Goal: Use online tool/utility: Use online tool/utility

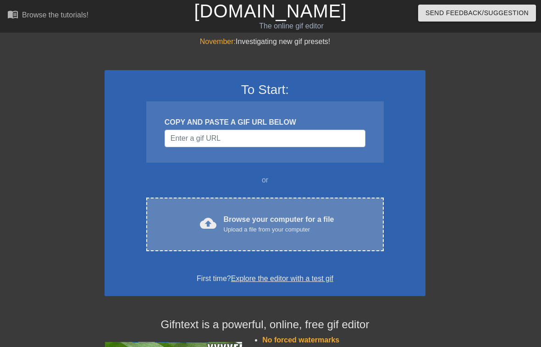
click at [255, 216] on div "Browse your computer for a file Upload a file from your computer" at bounding box center [279, 224] width 110 height 20
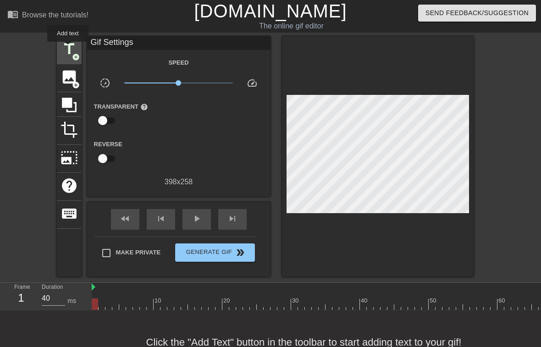
click at [68, 48] on span "title" at bounding box center [68, 48] width 17 height 17
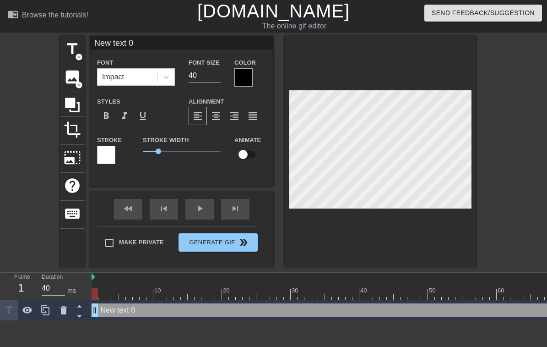
click at [244, 77] on div at bounding box center [244, 77] width 18 height 18
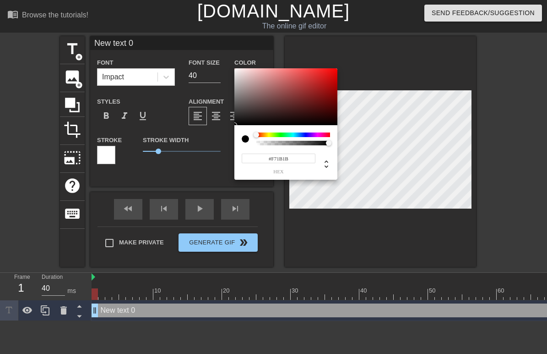
click at [235, 70] on div at bounding box center [286, 96] width 103 height 57
click at [235, 69] on div at bounding box center [286, 96] width 103 height 57
type input "#F1EAEA"
drag, startPoint x: 325, startPoint y: 70, endPoint x: 237, endPoint y: 71, distance: 88.0
click at [237, 71] on div at bounding box center [237, 71] width 5 height 5
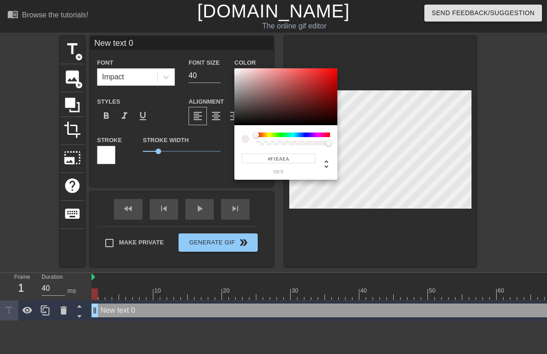
click at [246, 138] on div at bounding box center [245, 138] width 7 height 7
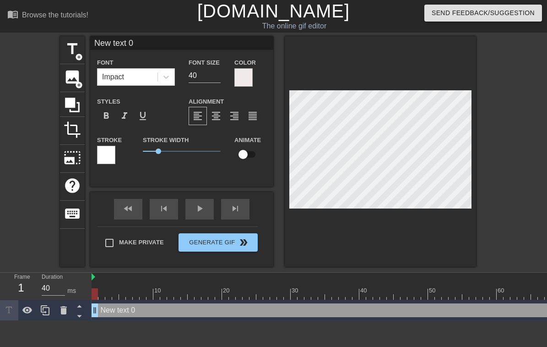
type input "Nw text 0"
type textarea "Nw text 0"
type input "w text 0"
type textarea "w text 0"
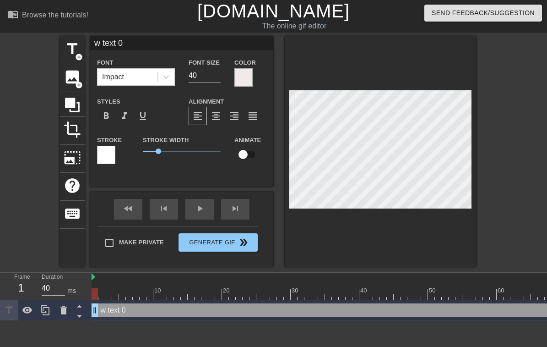
type input ""w text 0"
type textarea ""w text 0"
type input ""Rw text 0"
type textarea ""Rw text 0"
type input ""Riw text 0"
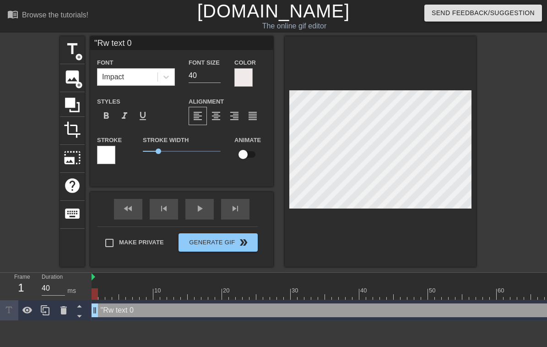
type textarea ""Riw text 0"
type input ""Rigw text 0"
type textarea ""Rigw text 0"
type input ""Righw text 0"
type textarea ""Righw text 0"
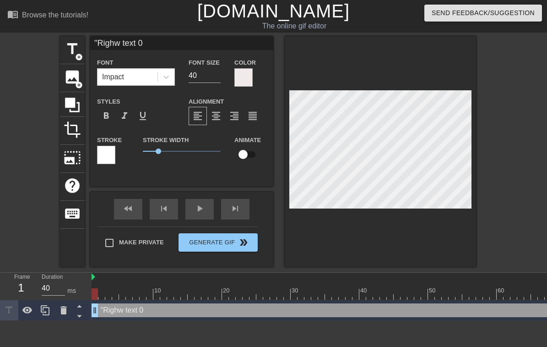
type input ""Rightw text 0"
type textarea ""Rightw text 0"
type input ""Right w text 0"
type textarea ""Right w text 0"
type input ""Right nw text 0"
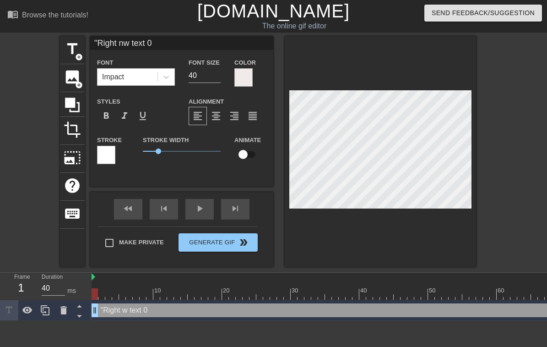
type textarea ""Right nw text 0"
type input ""Right now text 0"
type textarea ""Right now text 0"
type input ""Right noww text 0"
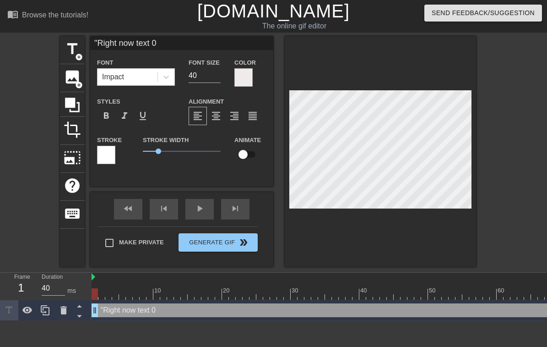
type textarea ""Right noww text 0"
type input ""Right now,w text 0"
type textarea ""Right now,w text 0"
type input ""Right now, w text 0"
type textarea ""Right now, w text 0"
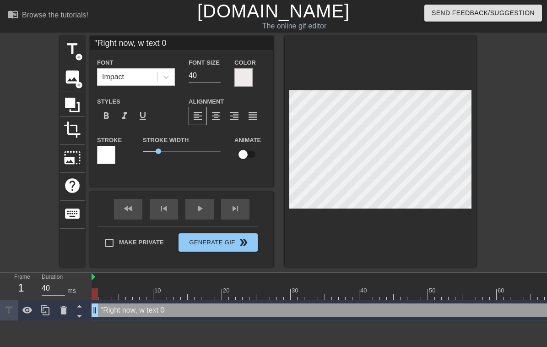
type input ""Right now, tw text 0"
type textarea ""Right now, tw text 0"
type input ""Right now, thw text 0"
type textarea ""Right now, thw text 0"
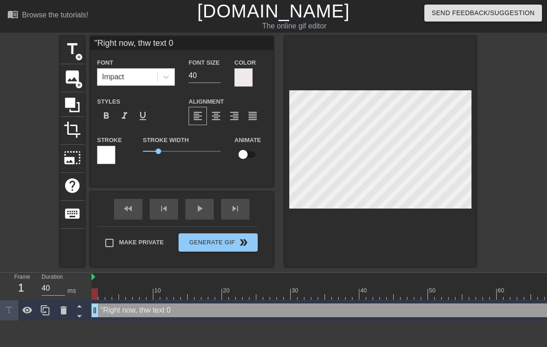
type input ""Right now, thew text 0"
type textarea ""Right now, thew text 0"
type input ""Right now, the w text 0"
type textarea ""Right now, the w text 0"
type input ""Right now, the Cw text 0"
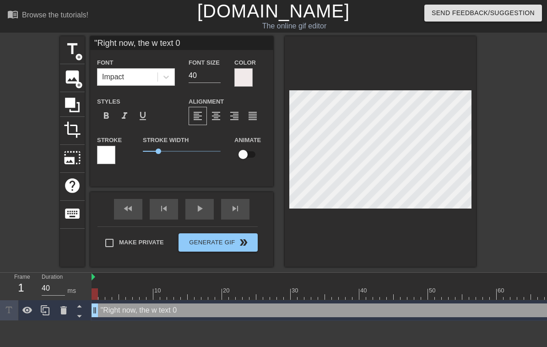
type textarea ""Right now, the Cw text 0"
type input ""Right now, the CEw text 0"
type textarea ""Right now, the CEw text 0"
type input ""Right now, the CEOw text 0"
type textarea ""Right now, the CEOw text 0"
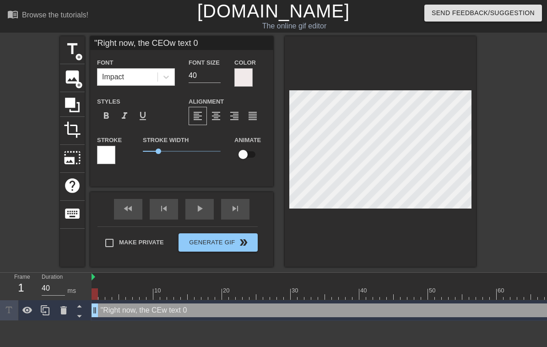
scroll to position [1, 6]
type input ""Right now, the CEO w text 0"
type textarea ""Right now, the CEO w text 0"
type input ""Right now, the CEO iw text 0"
type textarea ""Right now, the CEO iw text 0"
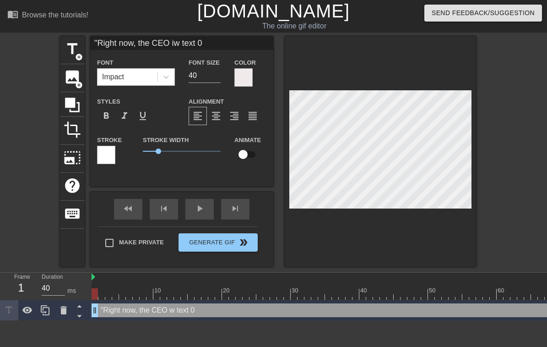
type input ""Right now, the CEO isw text 0"
type textarea ""Right now, the CEO isw text 0"
type input ""Right now, the CEO is w text 0"
type textarea ""Right now, the CEO is w text 0"
type input ""Right now, the CEO is aw text 0"
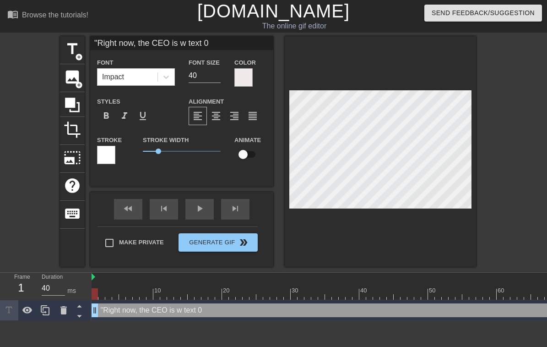
type textarea ""Right now, the CEO is aw text 0"
type input ""Right now, the CEO is atw text 0"
type textarea ""Right now, the CEO is atw text 0"
type input ""Right now, the CEO is at w text 0"
type textarea ""Right now, the CEO is at w text 0"
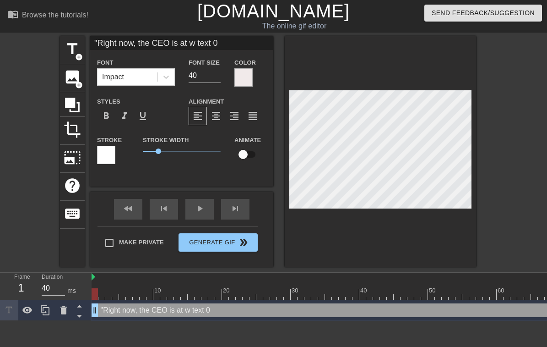
type input ""Right now, the CEO is at yw text 0"
type textarea ""Right now, the CEO is at yw text 0"
type input ""Right now, the CEO is at [PERSON_NAME] text 0"
type textarea ""Right now, the CEO is at [PERSON_NAME] text 0"
type input ""Right now, the CEO is at youw text 0"
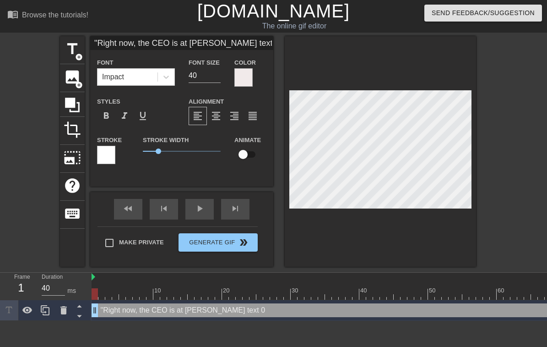
type textarea ""Right now, the CEO is at youw text 0"
type input ""Right now, the CEO is at yourw text 0"
type textarea ""Right now, the CEO is at yourw text 0"
type input ""Right now, the CEO is at your w text 0"
type textarea ""Right now, the CEO is at your w text 0"
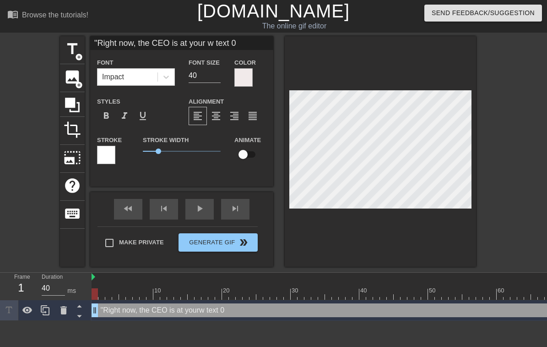
type input ""Right now, the CEO is at your hw text 0"
type textarea ""Right now, the CEO is at your hw text 0"
type input ""Right now, the CEO is at your how text 0"
type textarea ""Right now, the CEO is at your how text 0"
type input ""Right now, the CEO is at your houw text 0"
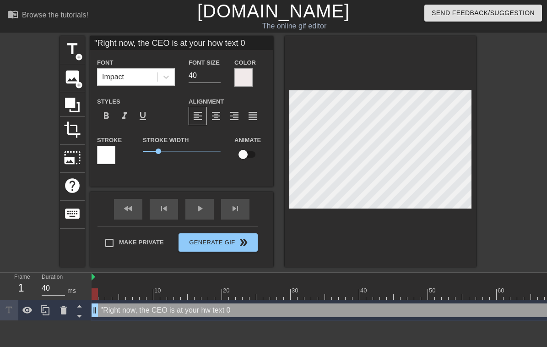
type textarea ""Right now, the CEO is at your houw text 0"
type input ""Right now, the CEO is at your housw text 0"
type textarea ""Right now, the CEO is at your housw text 0"
type input ""Right now, the CEO is at your housew text 0"
type textarea ""Right now, the CEO is at your housew text 0"
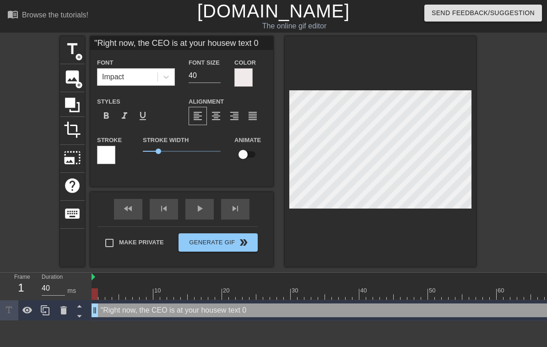
type input ""Right now, the CEO is at your house,w text 0"
type textarea ""Right now, the CEO is at your house,w text 0"
type input ""Right now, the CEO is at your house, w text 0"
type textarea ""Right now, the CEO is at your house, w text 0"
type input ""Right now, the CEO is at your house, fw text 0"
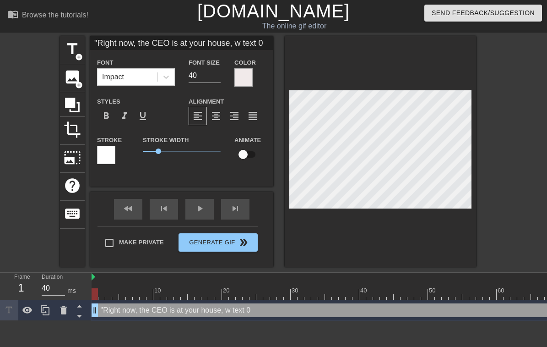
type textarea ""Right now, the CEO is at your house, fw text 0"
type input ""Right now, the CEO is at your house, fuw text 0"
type textarea ""Right now, the CEO is at your house, fuw text 0"
type input ""Right now, the CEO is at your house, fucw text 0"
type textarea ""Right now, the CEO is at your house, fucw text 0"
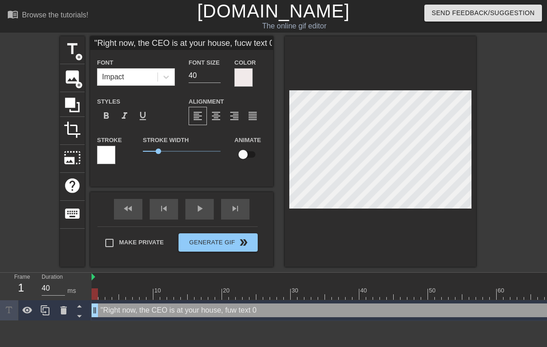
type input ""Right now, the CEO is at your house, fuckw text 0"
type textarea ""Right now, the CEO is at your house, fuckw text 0"
type input ""Right now, the CEO is at your house, fuckiw text 0"
type textarea ""Right now, the CEO is at your house, fuckiw text 0"
type input ""Right now, the CEO is at your house, fuckinw text 0"
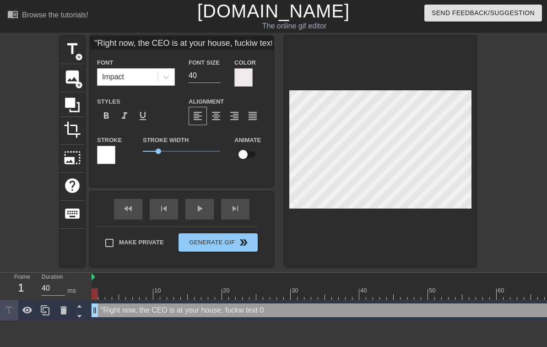
type textarea ""Right now, the CEO is at your house, fuckinw text 0"
type input ""Right now, the CEO is at your house, fuckingw text 0"
type textarea ""Right now, the CEO is at your house, fuckingw text 0"
type input ""Right now, the CEO is at your house, fucking w text 0"
type textarea ""Right now, the CEO is at your house, fucking w text 0"
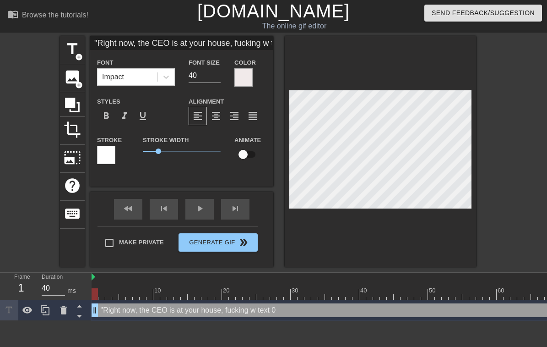
type input ""Right now, the CEO is at your house, fucking yw text 0"
type textarea ""Right now, the CEO is at your house, fucking yw text 0"
type input ""Right now, the CEO is at your house, fucking [PERSON_NAME] text 0"
type textarea ""Right now, the CEO is at your house, fucking [PERSON_NAME] text 0"
type input ""Right now, the CEO is at your house, fucking youw text 0"
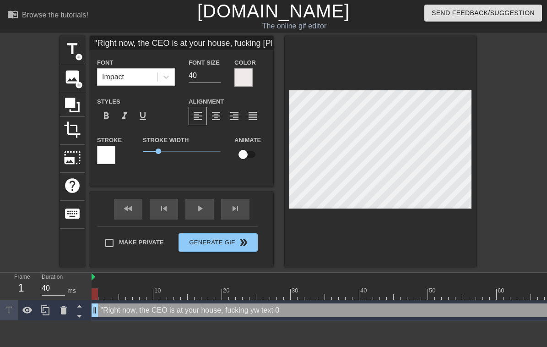
type textarea ""Right now, the CEO is at your house, fucking youw text 0"
type input ""Right now, the CEO is at your house, fucking yourw text 0"
type textarea ""Right now, the CEO is at your house, fucking yourw text 0"
type input ""Right now, the CEO is at your house, fucking your w text 0"
type textarea ""Right now, the CEO is at your house, fucking your w text 0"
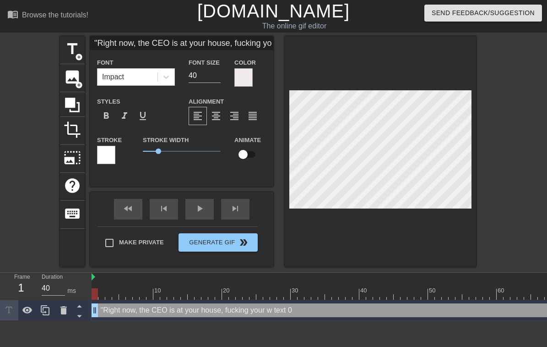
type input ""Right now, the CEO is at your house, fucking your ww text 0"
type textarea ""Right now, the CEO is at your house, fucking your ww text 0"
type input ""Right now, the CEO is at your house, fucking your wiw text 0"
type textarea ""Right now, the CEO is at your house, fucking your wiw text 0"
type input ""Right now, the CEO is at your house, fucking your wifw text 0"
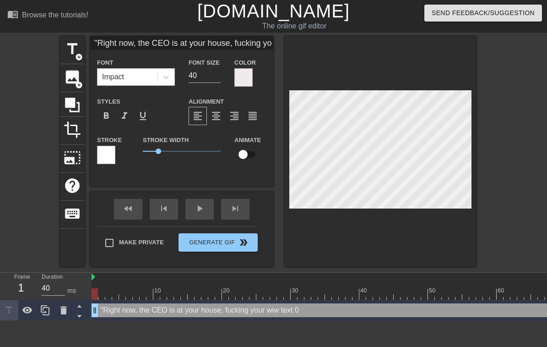
type textarea ""Right now, the CEO is at your house, fucking your wifw text 0"
type input ""Right now, the CEO is at your house, fucking your wifew text 0"
type textarea ""Right now, the CEO is at your house, fucking your wifew text 0"
type input ""Right now, the CEO is at your house, fucking your wife.w text 0"
type textarea ""Right now, the CEO is at your house, fucking your wife.w text 0"
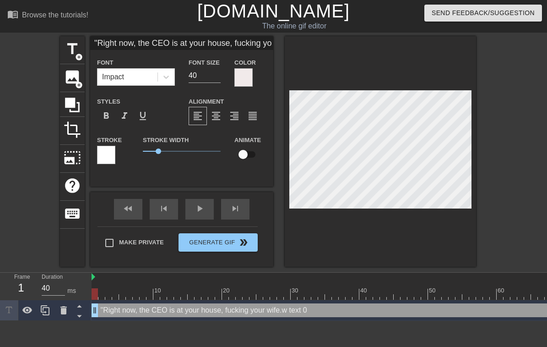
scroll to position [1, 14]
type input ""Right now, the CEO is at your house, fucking your wife."w text 0"
type textarea ""Right now, the CEO is at your house, fucking your wife."w text 0"
type input ""Right now, the CEO is at your house, fucking your wife.""
type textarea ""Right now, the CEO is at your house, fucking your wife.""
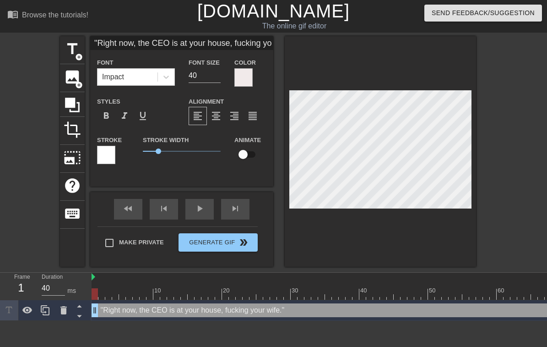
drag, startPoint x: 221, startPoint y: 162, endPoint x: 479, endPoint y: 119, distance: 261.9
click at [479, 119] on div "title add_circle image add_circle crop photo_size_select_large help keyboard "R…" at bounding box center [273, 151] width 547 height 230
click at [217, 78] on input "39" at bounding box center [205, 75] width 32 height 15
click at [217, 78] on input "38" at bounding box center [205, 75] width 32 height 15
click at [217, 78] on input "37" at bounding box center [205, 75] width 32 height 15
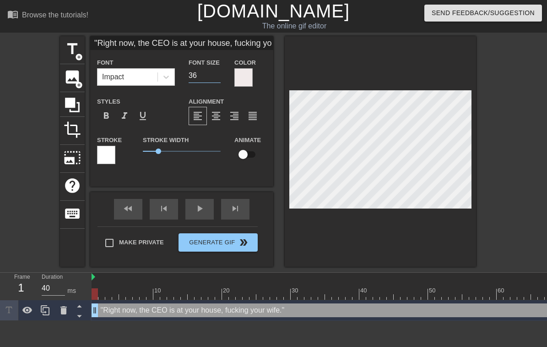
click at [217, 78] on input "36" at bounding box center [205, 75] width 32 height 15
click at [217, 78] on input "35" at bounding box center [205, 75] width 32 height 15
click at [217, 78] on input "34" at bounding box center [205, 75] width 32 height 15
click at [217, 78] on input "33" at bounding box center [205, 75] width 32 height 15
click at [217, 78] on input "32" at bounding box center [205, 75] width 32 height 15
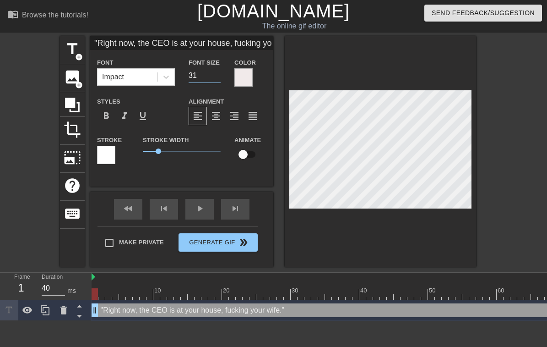
click at [217, 78] on input "31" at bounding box center [205, 75] width 32 height 15
click at [217, 78] on input "30" at bounding box center [205, 75] width 32 height 15
click at [217, 78] on input "29" at bounding box center [205, 75] width 32 height 15
click at [217, 78] on input "28" at bounding box center [205, 75] width 32 height 15
click at [217, 78] on input "27" at bounding box center [205, 75] width 32 height 15
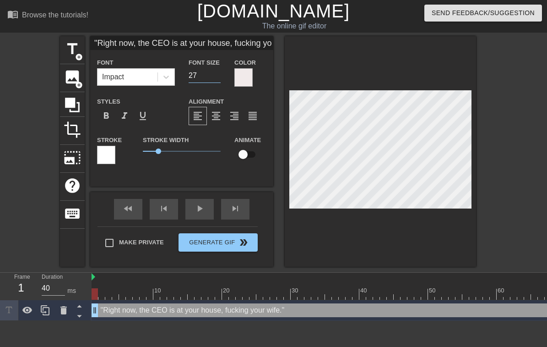
type input "26"
click at [217, 78] on input "26" at bounding box center [205, 75] width 32 height 15
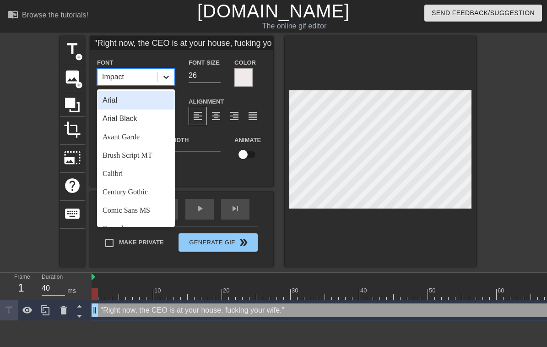
click at [165, 77] on icon at bounding box center [166, 77] width 5 height 3
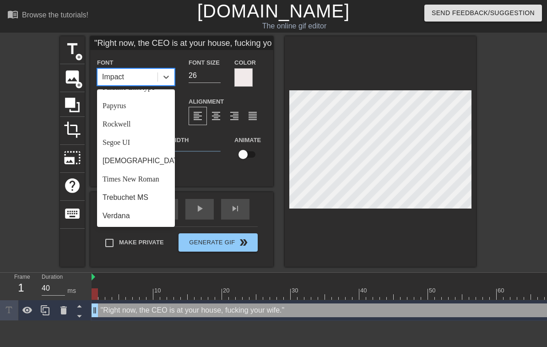
scroll to position [328, 0]
click at [127, 125] on div "Rockwell" at bounding box center [136, 124] width 78 height 18
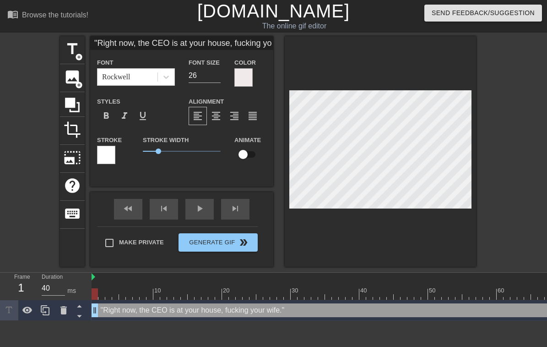
type input ""Right now, the CEO is at your house, fucking your wife.""
type textarea ""Right now, the CEO is at your house, fucking your wife.""
type input ""Right now, the CEO is at your house, fucking your wife.""
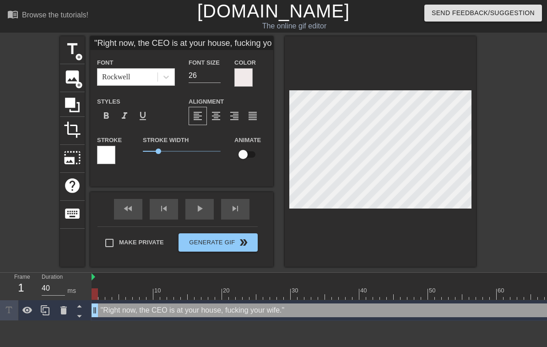
scroll to position [2, 1]
type textarea ""Right now, the CEO is at your house, fucking your wife.""
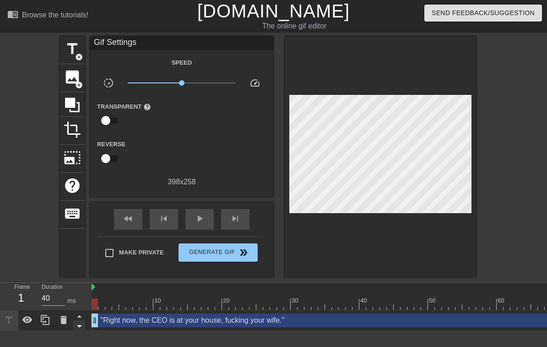
click at [81, 325] on icon at bounding box center [79, 325] width 11 height 11
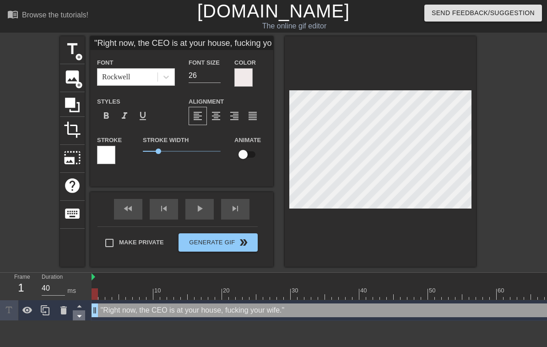
click at [79, 314] on icon at bounding box center [79, 315] width 11 height 11
click at [79, 303] on icon at bounding box center [79, 305] width 11 height 11
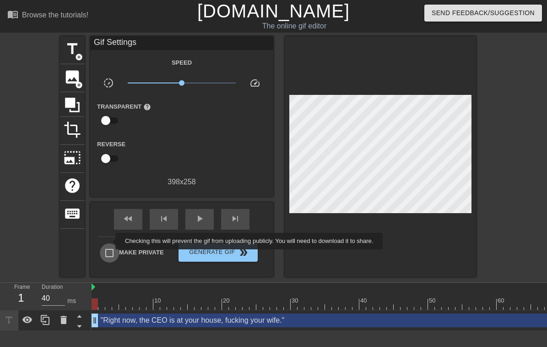
click at [109, 241] on div "Make Private Generate Gif double_arrow" at bounding box center [178, 254] width 160 height 36
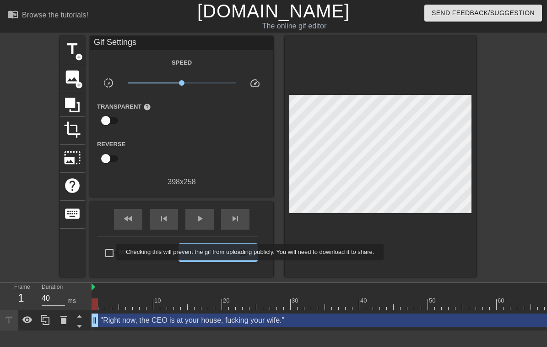
click at [110, 252] on input "Make Private" at bounding box center [109, 252] width 19 height 19
checkbox input "true"
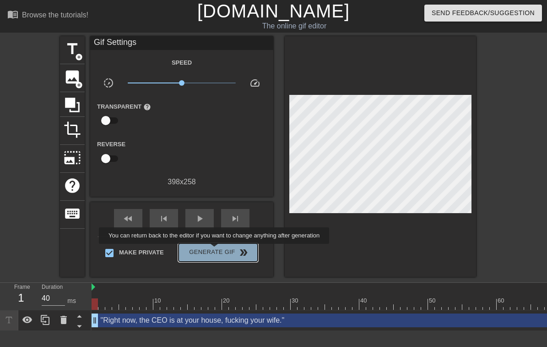
click at [220, 250] on span "Generate Gif double_arrow" at bounding box center [218, 252] width 72 height 11
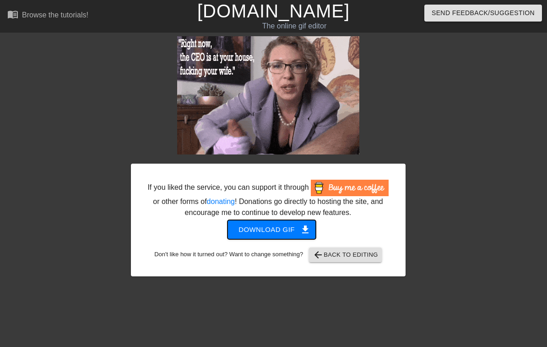
click at [274, 235] on span "Download gif get_app" at bounding box center [272, 230] width 66 height 12
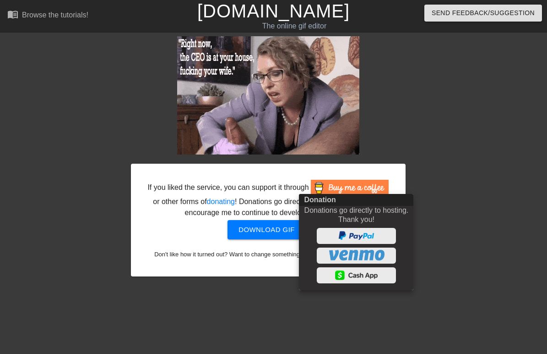
click at [283, 238] on div at bounding box center [273, 177] width 547 height 354
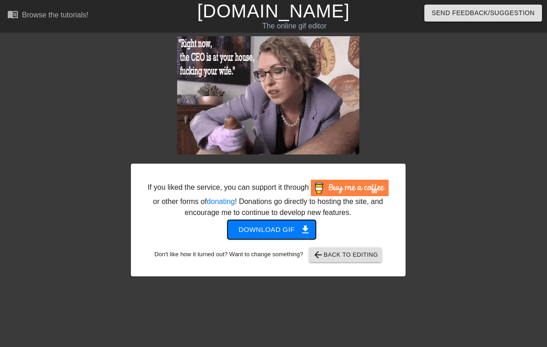
click at [304, 235] on span "get_app" at bounding box center [305, 229] width 11 height 11
